Goal: Download file/media

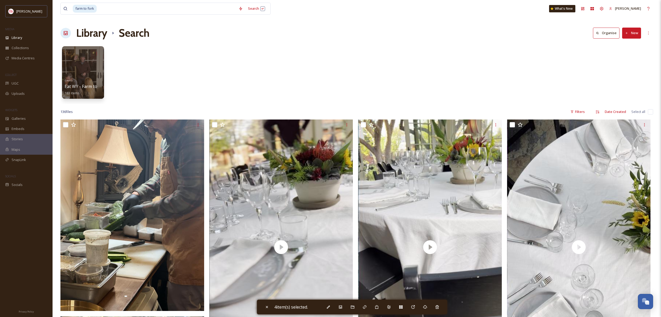
click at [136, 7] on input at bounding box center [166, 9] width 139 height 12
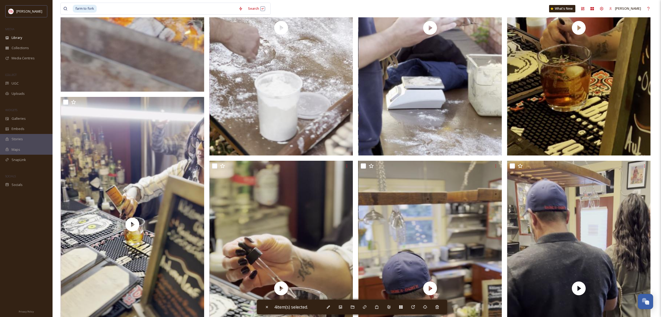
drag, startPoint x: 0, startPoint y: 0, endPoint x: 136, endPoint y: 7, distance: 136.2
click at [136, 7] on input at bounding box center [166, 9] width 139 height 12
type input "f"
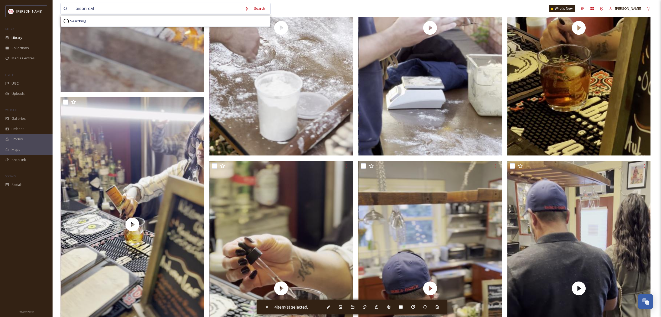
type input "bison calf"
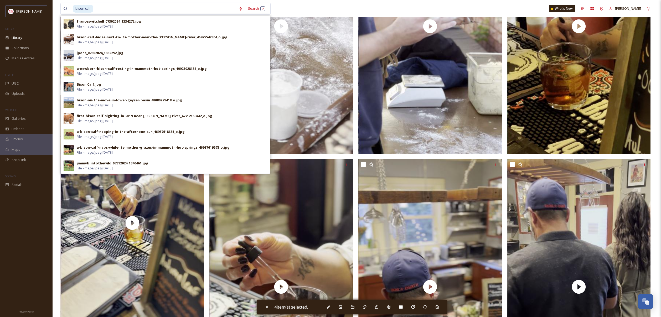
scroll to position [1525, 0]
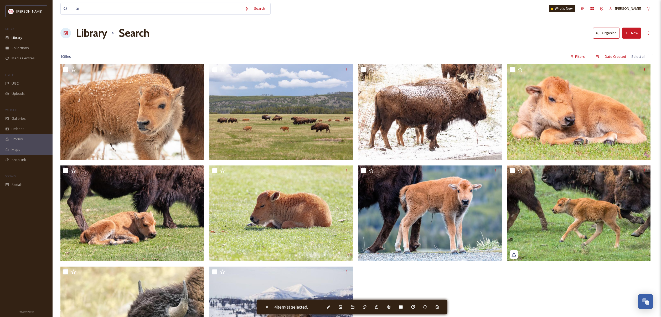
type input "b"
type input "baby bison"
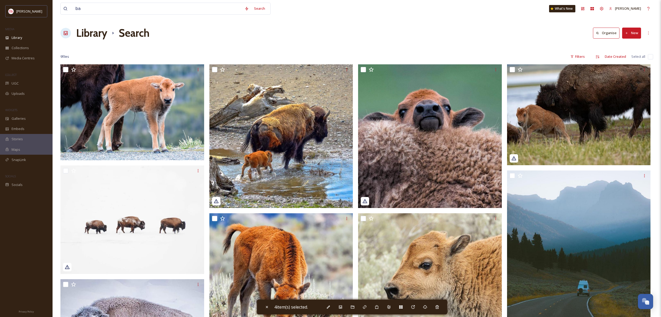
type input "b"
type input "bison"
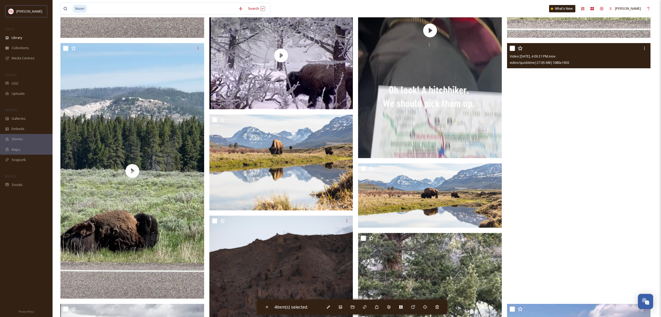
scroll to position [1695, 0]
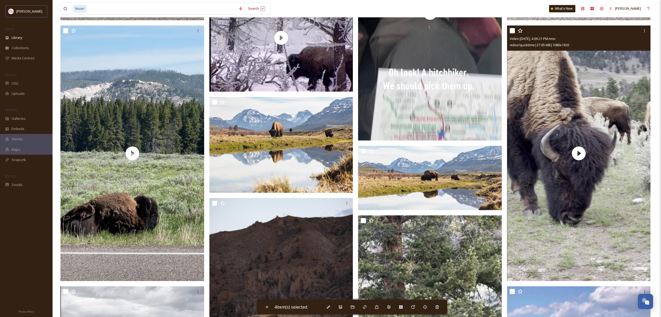
click at [515, 31] on div at bounding box center [580, 30] width 140 height 9
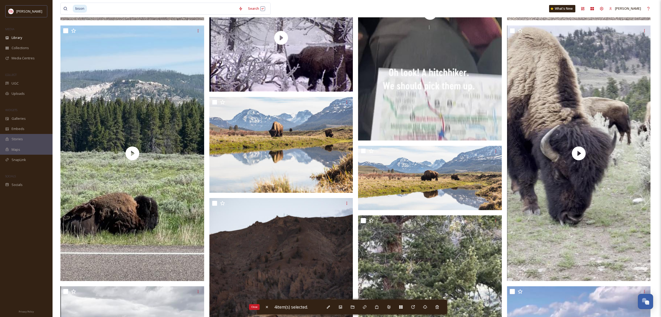
click at [267, 309] on div "Close" at bounding box center [266, 306] width 9 height 9
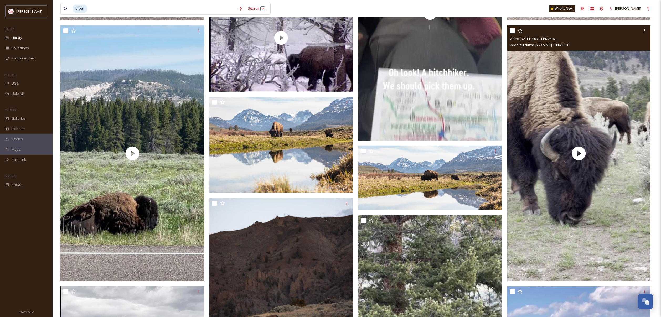
click at [510, 29] on input "checkbox" at bounding box center [512, 30] width 5 height 5
checkbox input "true"
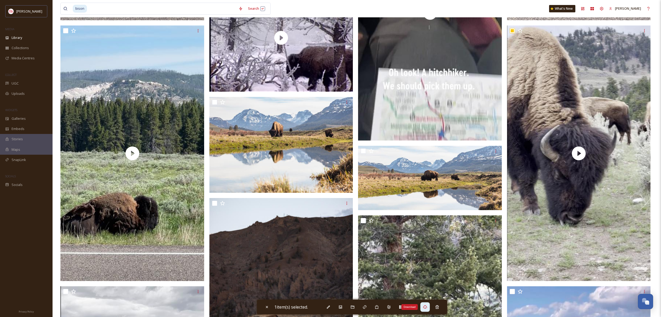
click at [424, 307] on div "Download" at bounding box center [424, 306] width 9 height 9
